Goal: Find specific fact: Locate a discrete piece of known information

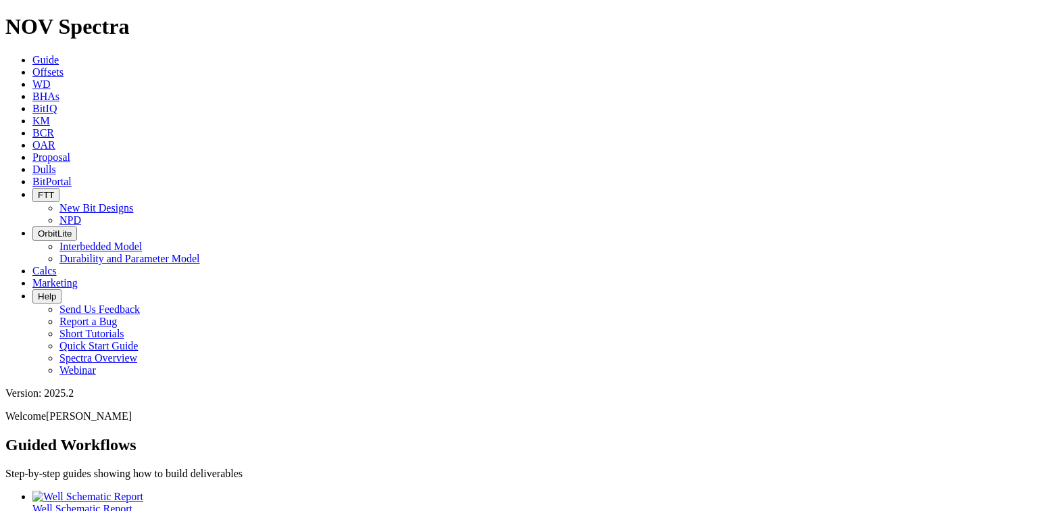
click at [56, 164] on span "Dulls" at bounding box center [44, 169] width 24 height 11
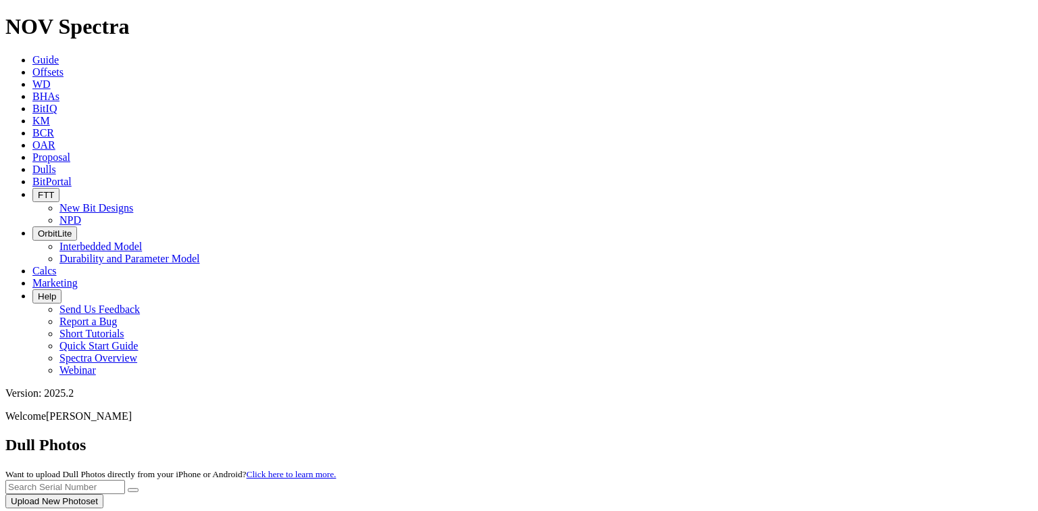
click at [517, 506] on div at bounding box center [518, 508] width 1027 height 0
click at [125, 480] on input "text" at bounding box center [65, 487] width 120 height 14
paste input "A320388"
type input "A320388"
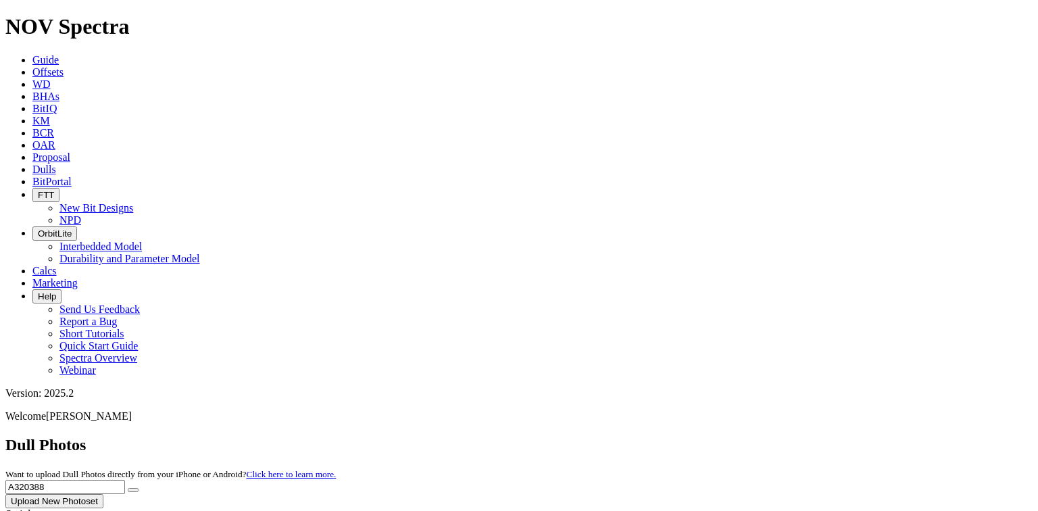
click at [128, 488] on button "submit" at bounding box center [133, 490] width 11 height 4
click at [125, 480] on input "text" at bounding box center [65, 487] width 120 height 14
drag, startPoint x: 798, startPoint y: 57, endPoint x: 641, endPoint y: 43, distance: 157.5
click at [517, 436] on div "Dull Photos Want to upload Dull Photos directly from your iPhone or Android? Cl…" at bounding box center [518, 472] width 1027 height 72
paste input "318617"
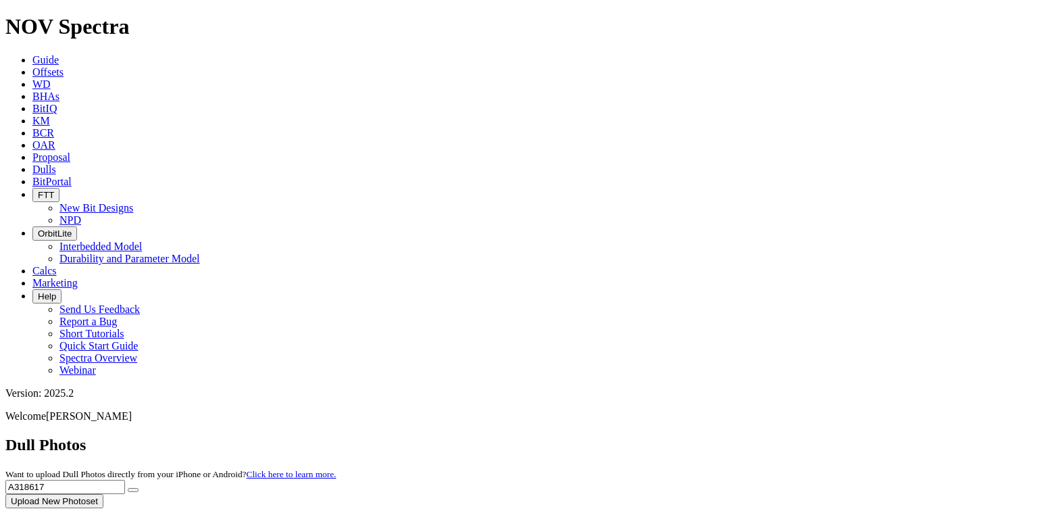
type input "A318617"
click at [128, 488] on button "submit" at bounding box center [133, 490] width 11 height 4
click at [133, 490] on icon "submit" at bounding box center [133, 490] width 0 height 0
